Goal: Transaction & Acquisition: Book appointment/travel/reservation

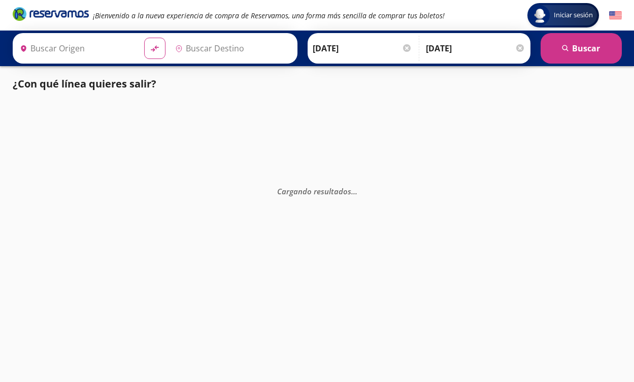
type input "Central de Autobuses, Querétaro"
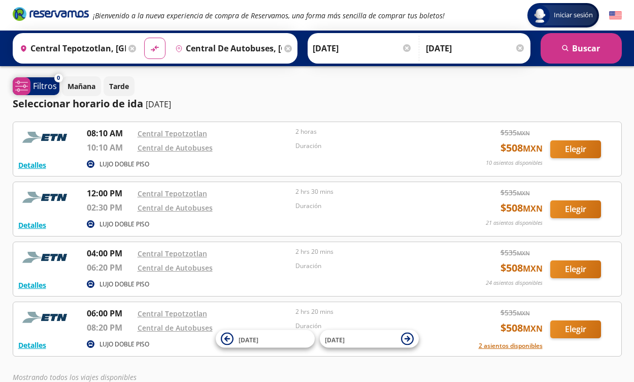
click at [45, 84] on p "Filtros" at bounding box center [45, 86] width 24 height 12
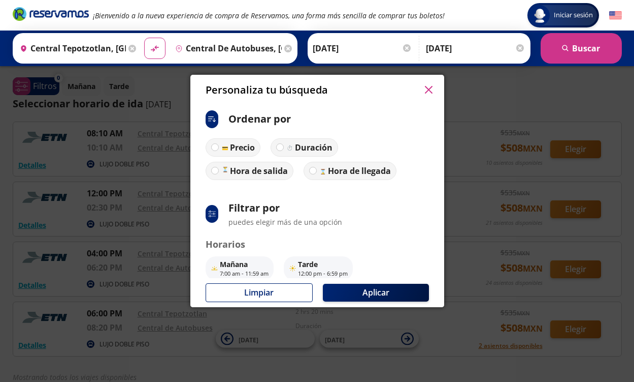
click at [260, 216] on p "puedes elegir más de una opción" at bounding box center [286, 221] width 114 height 11
click at [260, 207] on p "Filtrar por" at bounding box center [286, 207] width 114 height 15
click at [425, 88] on button "button" at bounding box center [429, 89] width 15 height 15
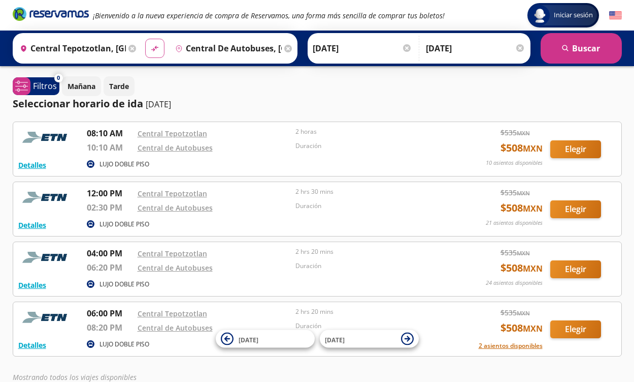
click at [160, 44] on icon "material-symbols:compare-arrows-rounded" at bounding box center [154, 49] width 9 height 10
type input "Central de Autobuses, Querétaro"
type input "Central Tepotzotlan, México"
click at [357, 46] on input "[DATE]" at bounding box center [363, 48] width 100 height 25
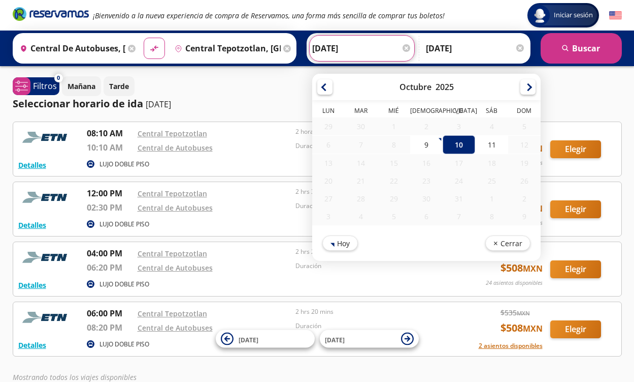
click at [321, 57] on div "Origen heroicons:map-pin-20-solid Central de Autobuses, Querétaro Destino pin-o…" at bounding box center [318, 48] width 610 height 30
